Goal: Task Accomplishment & Management: Use online tool/utility

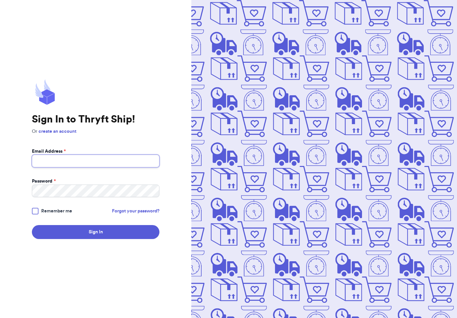
type input "[EMAIL_ADDRESS][DOMAIN_NAME]"
click at [96, 237] on button "Sign In" at bounding box center [96, 232] width 128 height 14
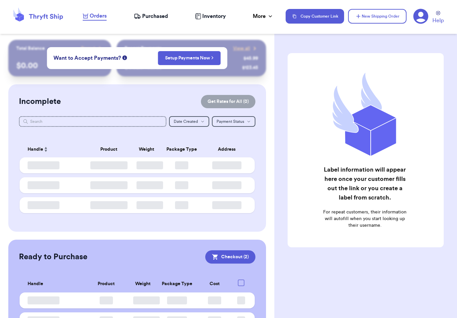
checkbox input "true"
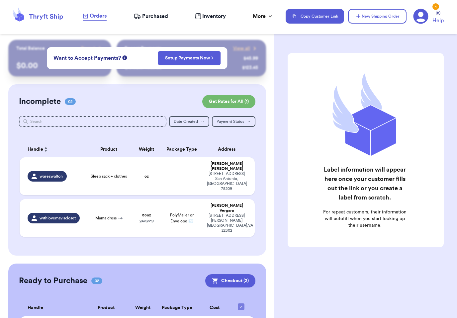
click at [158, 19] on span "Purchased" at bounding box center [155, 16] width 26 height 8
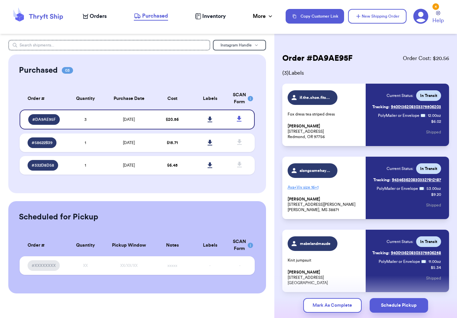
click at [98, 19] on span "Orders" at bounding box center [98, 16] width 17 height 8
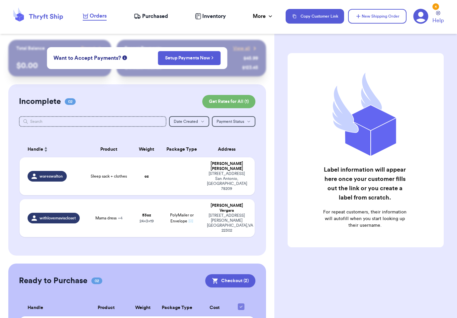
click at [152, 20] on span "Purchased" at bounding box center [155, 16] width 26 height 8
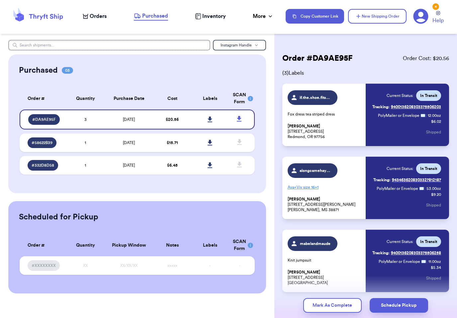
click at [97, 19] on span "Orders" at bounding box center [98, 16] width 17 height 8
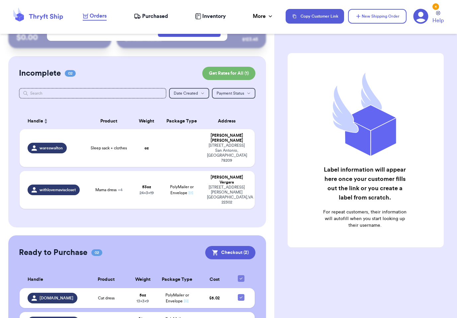
scroll to position [28, 0]
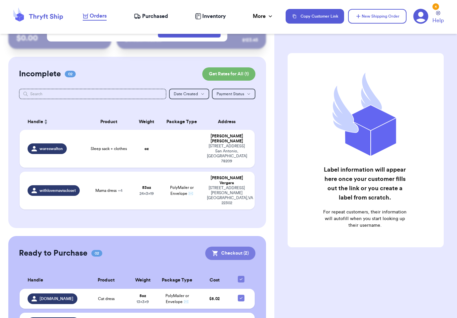
click at [238, 247] on button "Checkout ( 2 )" at bounding box center [230, 253] width 50 height 13
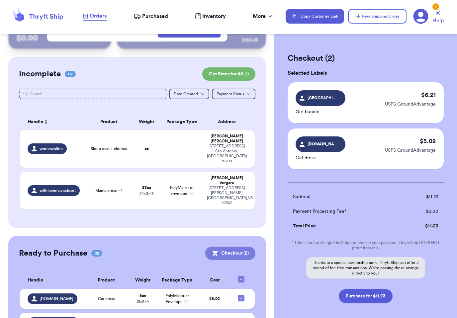
click at [372, 293] on button "Purchase for $11.23" at bounding box center [366, 296] width 54 height 14
checkbox input "false"
checkbox input "true"
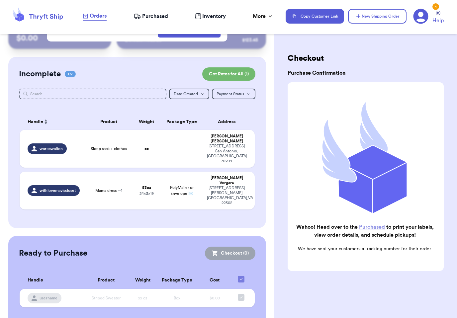
scroll to position [3, 0]
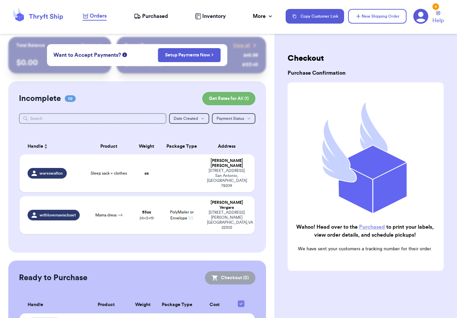
click at [374, 230] on link "Purchased" at bounding box center [372, 227] width 26 height 5
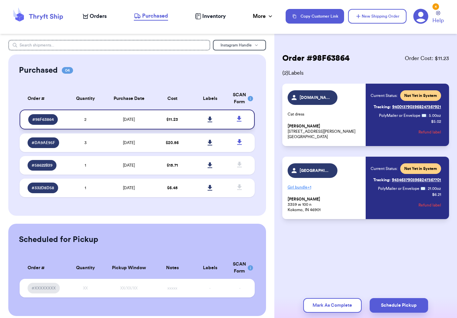
click at [213, 126] on link at bounding box center [210, 119] width 15 height 15
click at [99, 13] on span "Orders" at bounding box center [98, 16] width 17 height 8
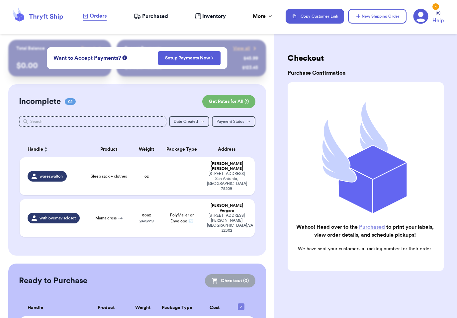
click at [106, 19] on span "Orders" at bounding box center [98, 16] width 17 height 8
click at [192, 174] on td at bounding box center [182, 176] width 42 height 38
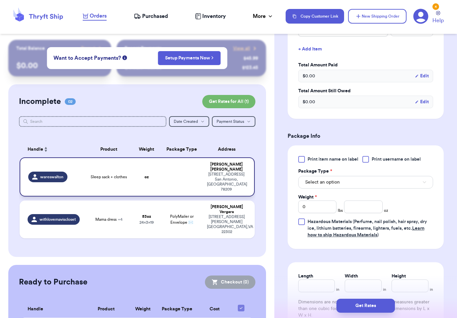
scroll to position [190, 0]
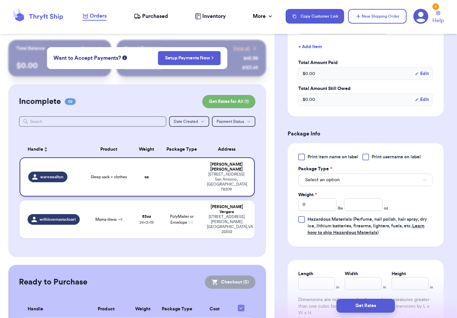
click at [349, 158] on span "Print item name on label" at bounding box center [333, 157] width 51 height 7
click at [0, 0] on input "Print item name on label" at bounding box center [0, 0] width 0 height 0
click at [395, 159] on span "Print username on label" at bounding box center [396, 157] width 49 height 7
click at [0, 0] on input "Print username on label" at bounding box center [0, 0] width 0 height 0
click at [364, 181] on button "Select an option" at bounding box center [365, 180] width 135 height 13
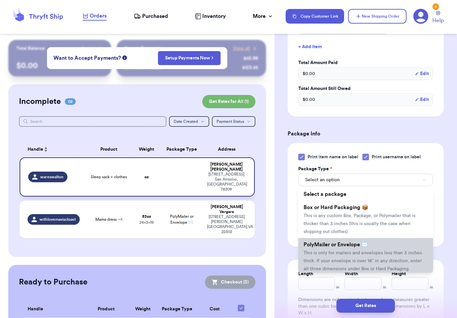
click at [351, 252] on span "This is only for mailers and envelopes less than 3 inches thick. If your envelo…" at bounding box center [363, 261] width 118 height 21
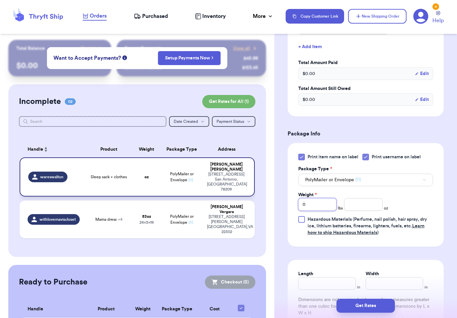
click at [333, 208] on input "0" at bounding box center [317, 204] width 38 height 13
type input "01"
type input "0"
type input "1"
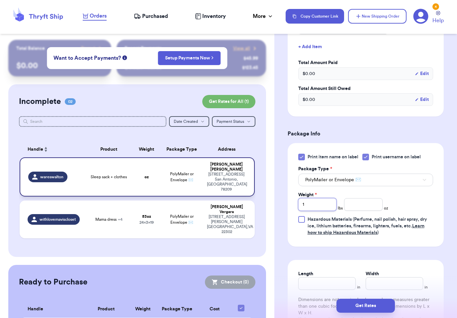
type input "1"
click at [369, 210] on input "number" at bounding box center [363, 204] width 38 height 13
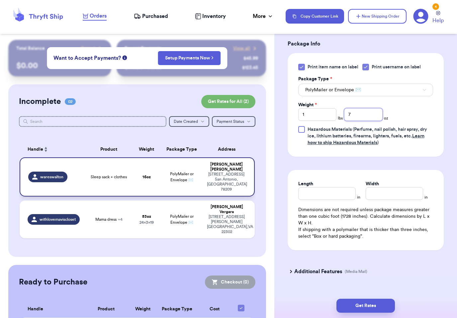
scroll to position [280, 0]
type input "7"
click at [342, 193] on input "Length" at bounding box center [326, 193] width 57 height 13
type input "13"
click at [393, 192] on input "Width *" at bounding box center [394, 193] width 57 height 13
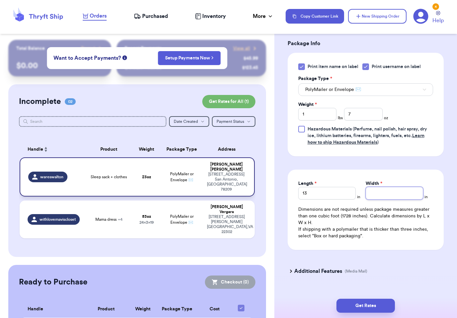
type input "3"
type input "24"
click at [378, 299] on button "Get Rates" at bounding box center [365, 306] width 58 height 14
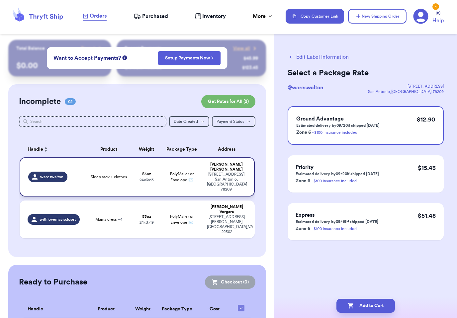
click at [297, 58] on button "Edit Label Information" at bounding box center [318, 57] width 61 height 8
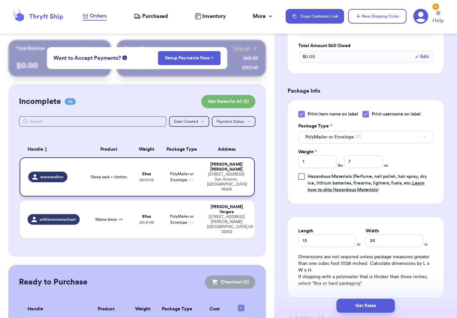
scroll to position [238, 0]
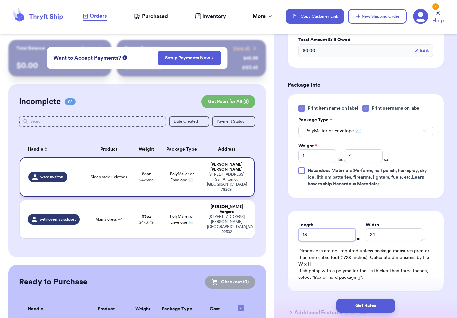
click at [342, 235] on input "13" at bounding box center [326, 235] width 57 height 13
click at [396, 233] on input "24" at bounding box center [394, 235] width 57 height 13
type input "2"
click at [338, 234] on input "13" at bounding box center [326, 235] width 57 height 13
type input "1"
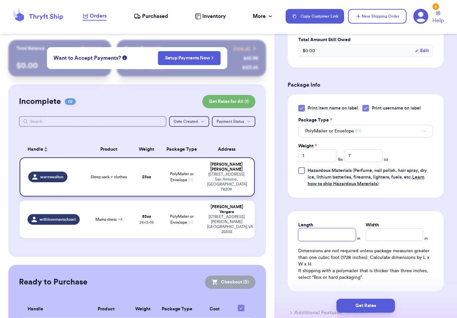
type input "9"
click at [385, 237] on input "Width *" at bounding box center [394, 235] width 57 height 13
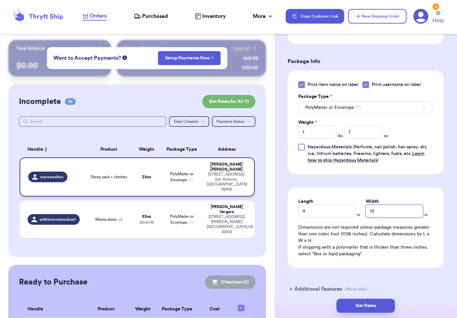
scroll to position [280, 0]
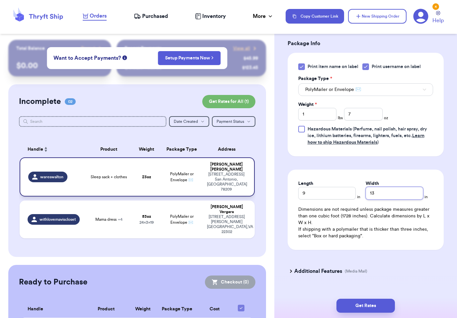
type input "13"
click at [374, 299] on button "Get Rates" at bounding box center [365, 306] width 58 height 14
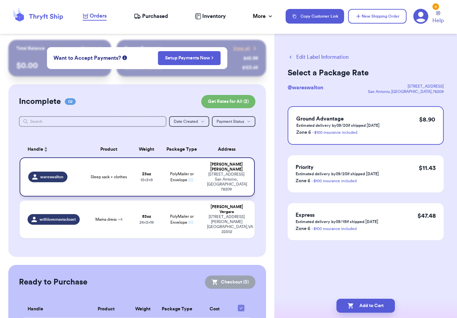
scroll to position [0, 0]
click at [382, 299] on button "Add to Cart" at bounding box center [365, 306] width 58 height 14
checkbox input "true"
